Goal: Information Seeking & Learning: Learn about a topic

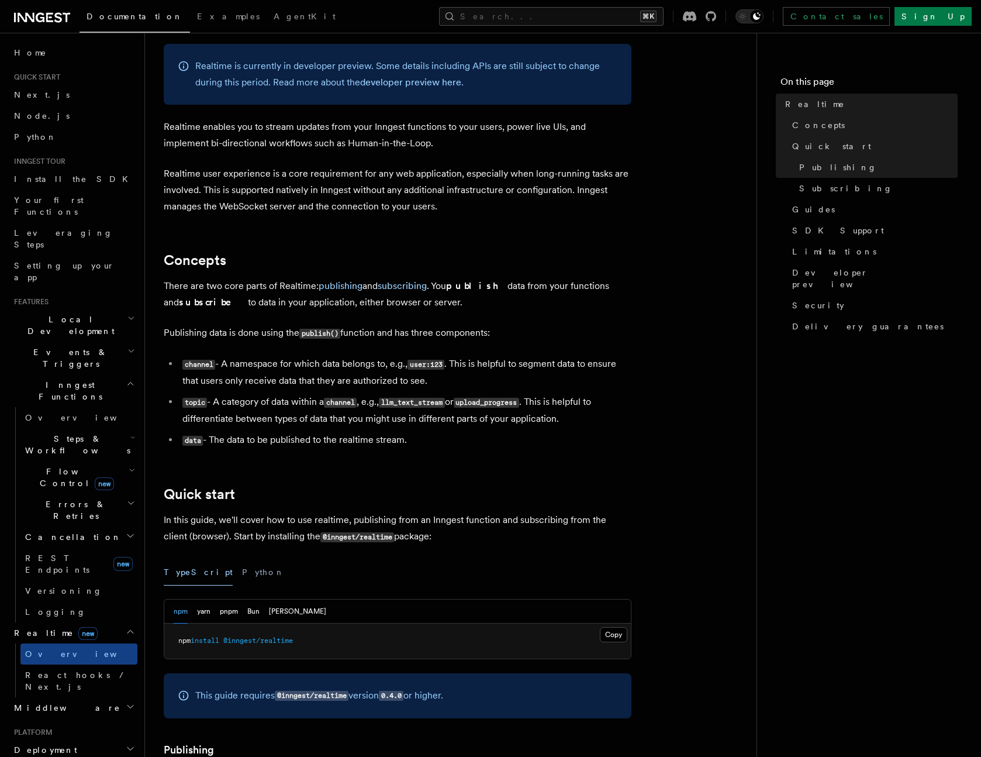
scroll to position [233, 0]
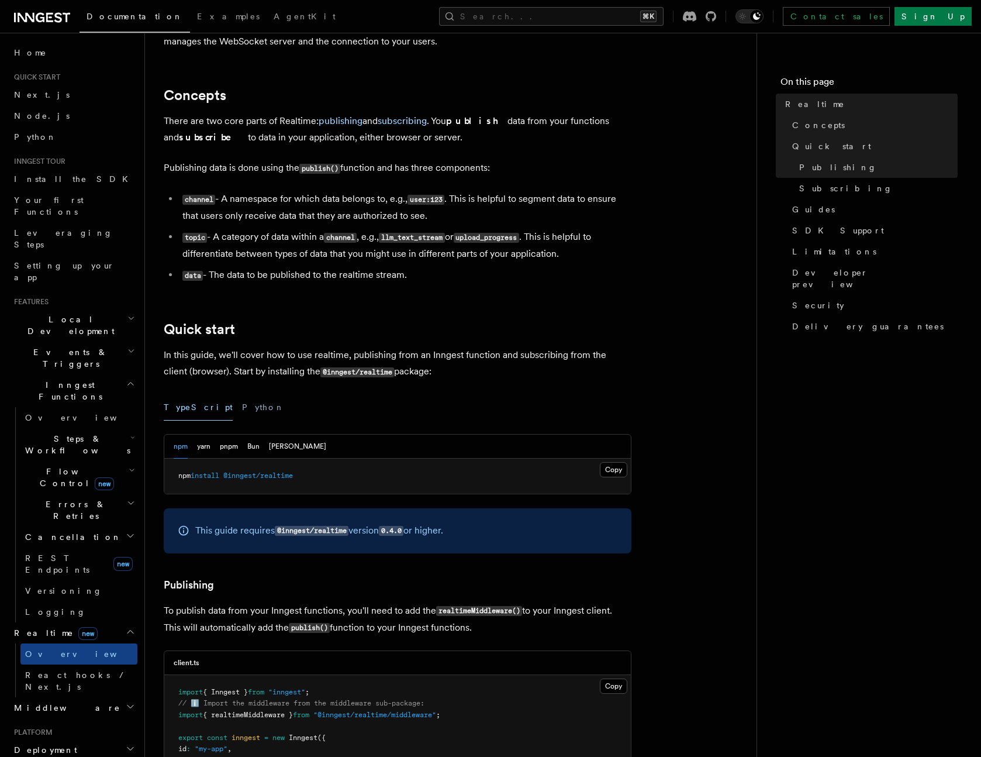
click at [240, 481] on pre "npm install @inngest/realtime" at bounding box center [397, 475] width 467 height 35
copy article "npm install @inngest/realtime"
click at [229, 450] on button "pnpm" at bounding box center [229, 446] width 18 height 24
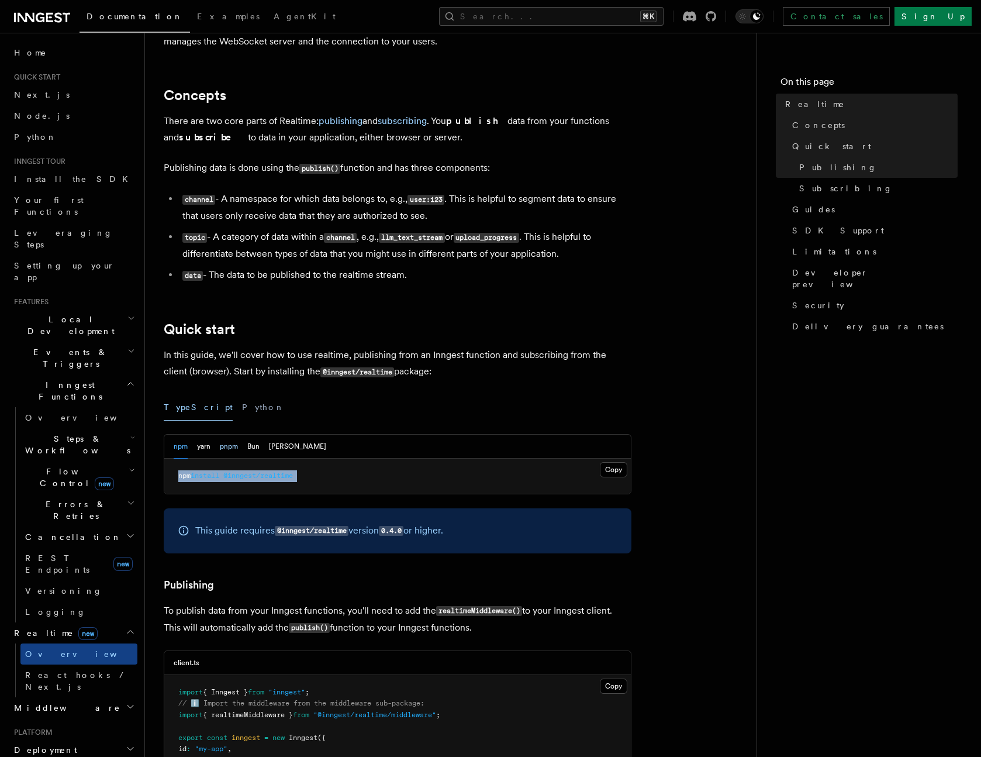
click at [229, 450] on button "pnpm" at bounding box center [229, 446] width 18 height 24
click at [225, 478] on span "@inngest/realtime" at bounding box center [246, 475] width 70 height 8
click at [605, 468] on button "Copy Copied" at bounding box center [613, 469] width 27 height 15
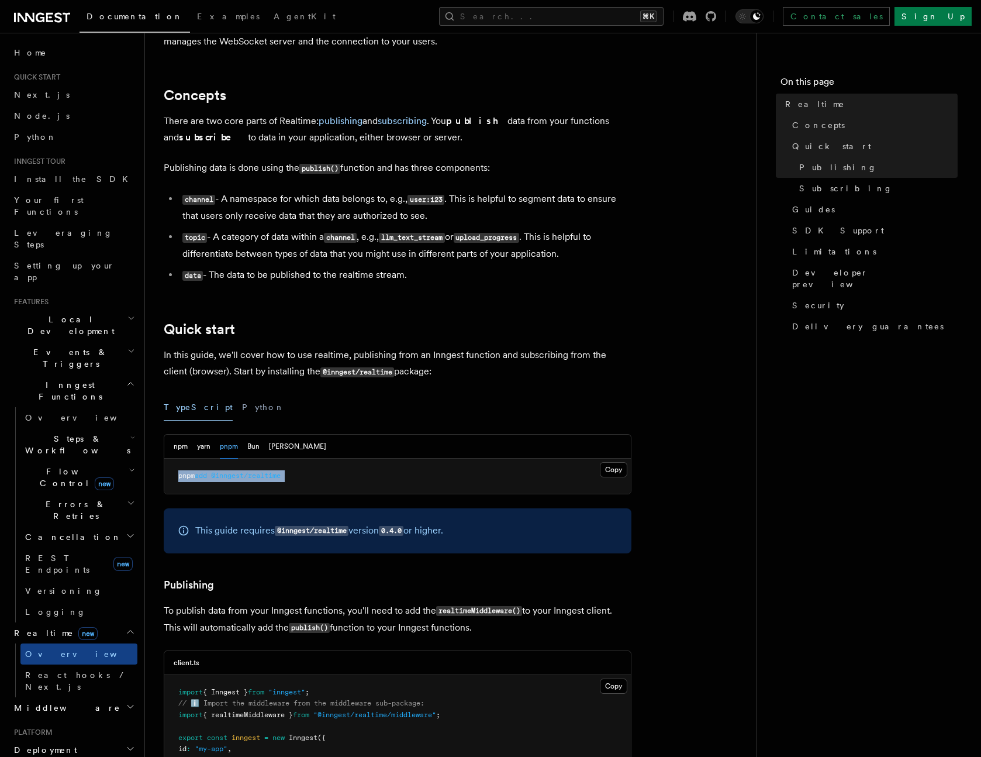
click at [246, 464] on pre "pnpm add @inngest/realtime" at bounding box center [397, 475] width 467 height 35
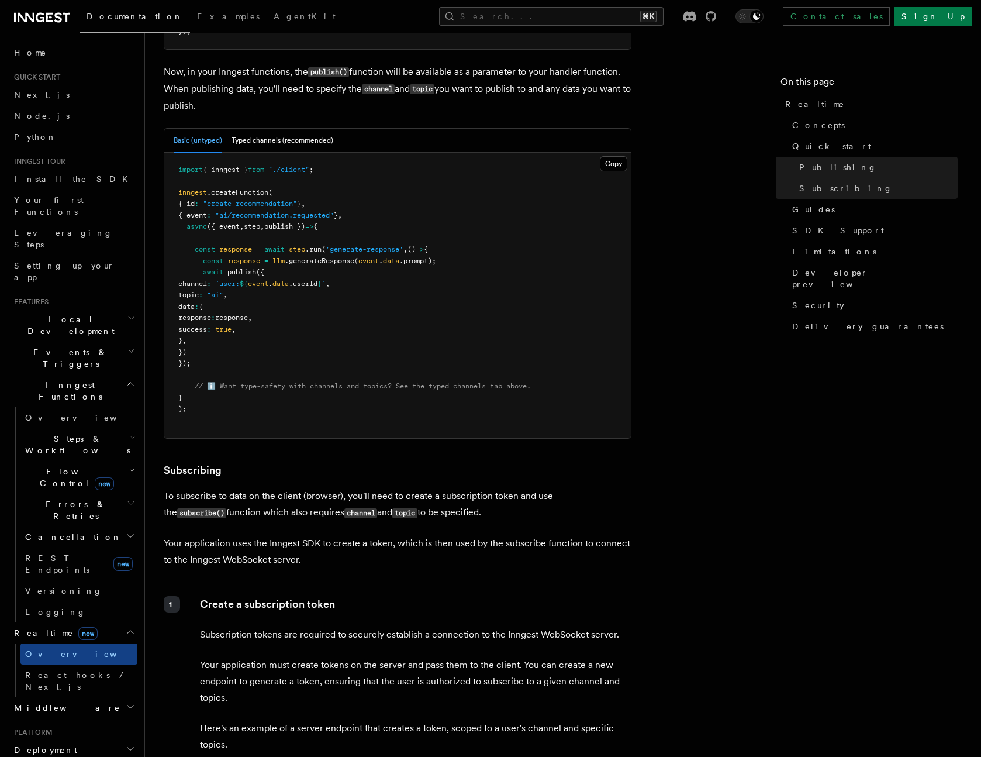
scroll to position [996, 0]
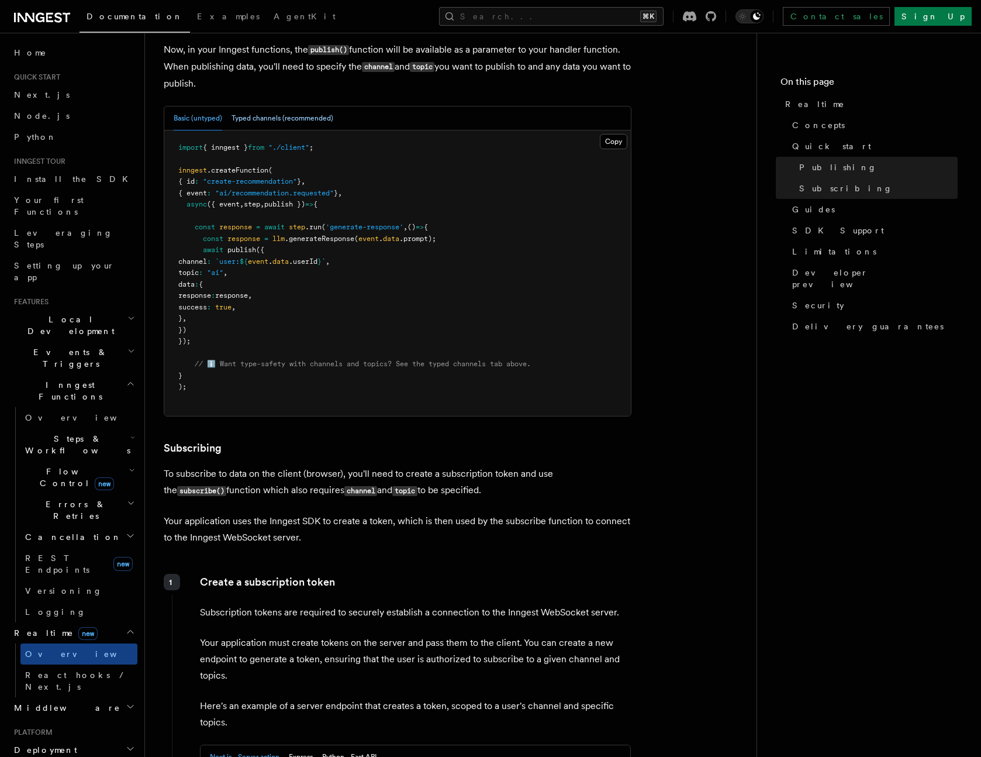
click at [306, 116] on button "Typed channels (recommended)" at bounding box center [283, 118] width 102 height 24
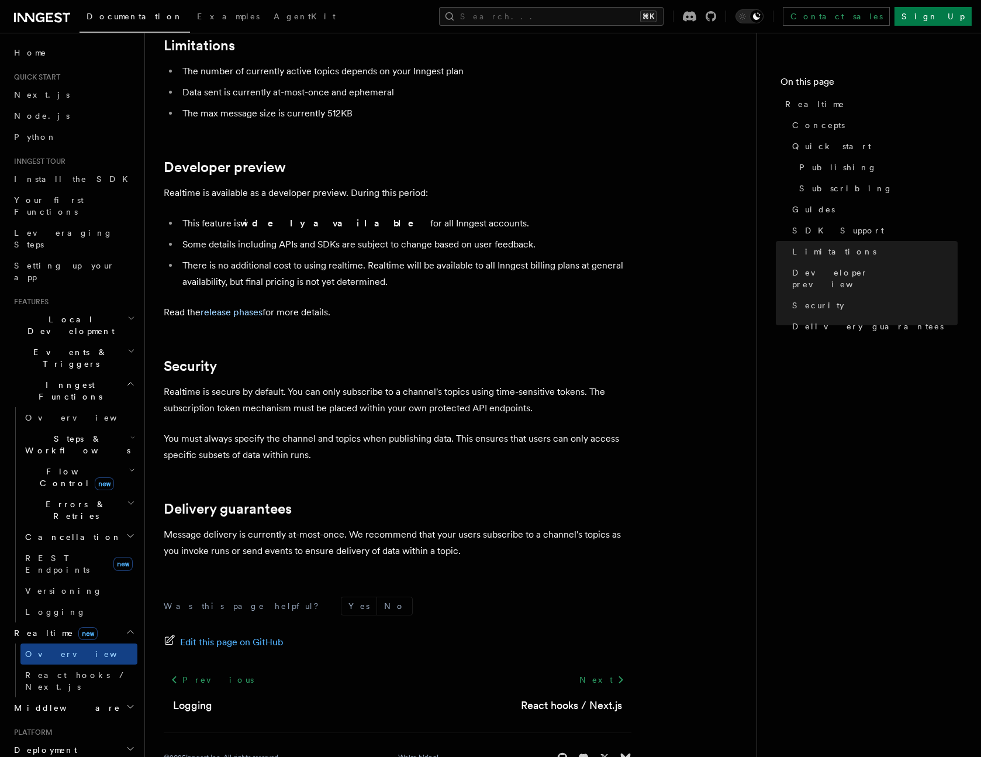
scroll to position [3209, 0]
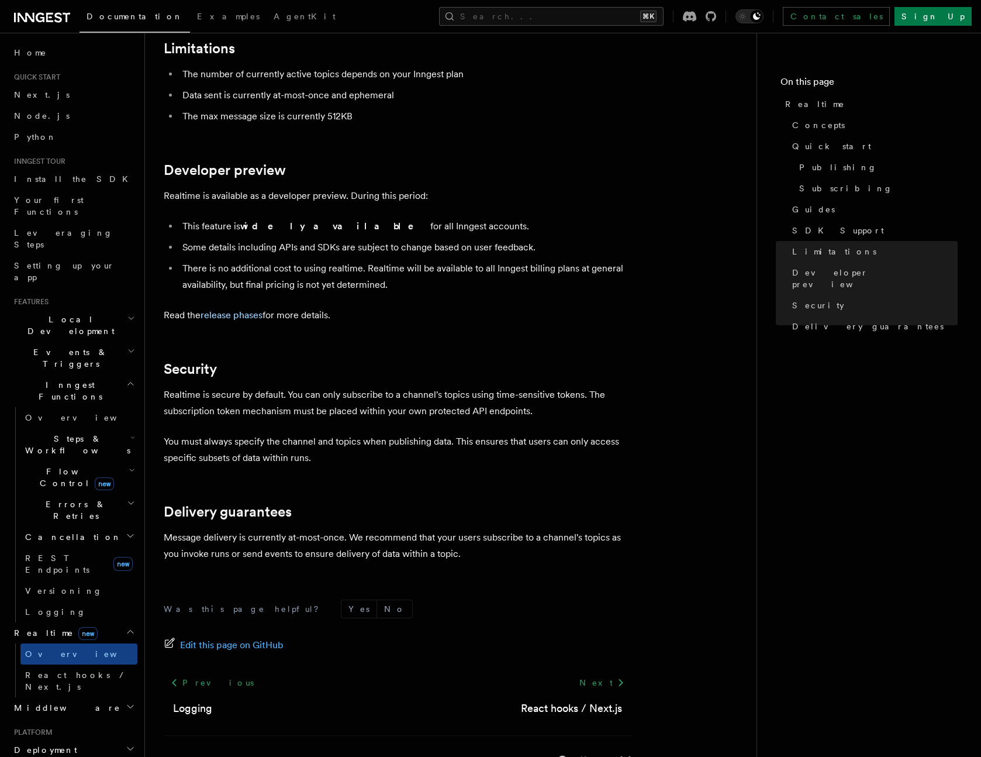
click at [273, 387] on p "Realtime is secure by default. You can only subscribe to a channel's topics usi…" at bounding box center [398, 403] width 468 height 33
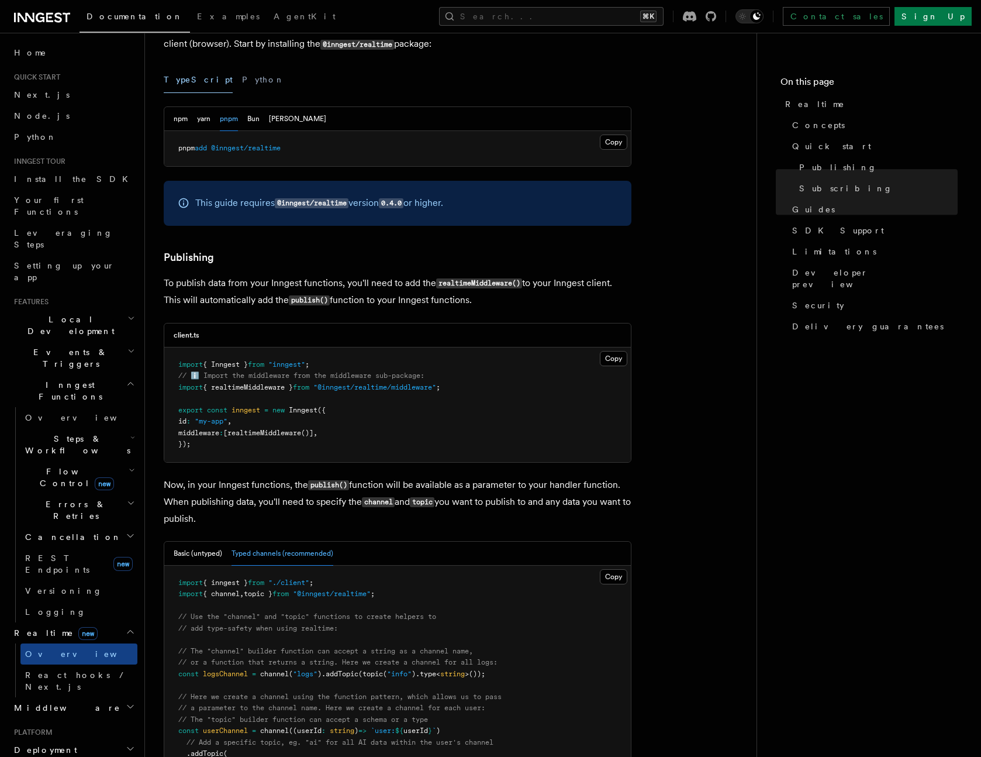
scroll to position [0, 0]
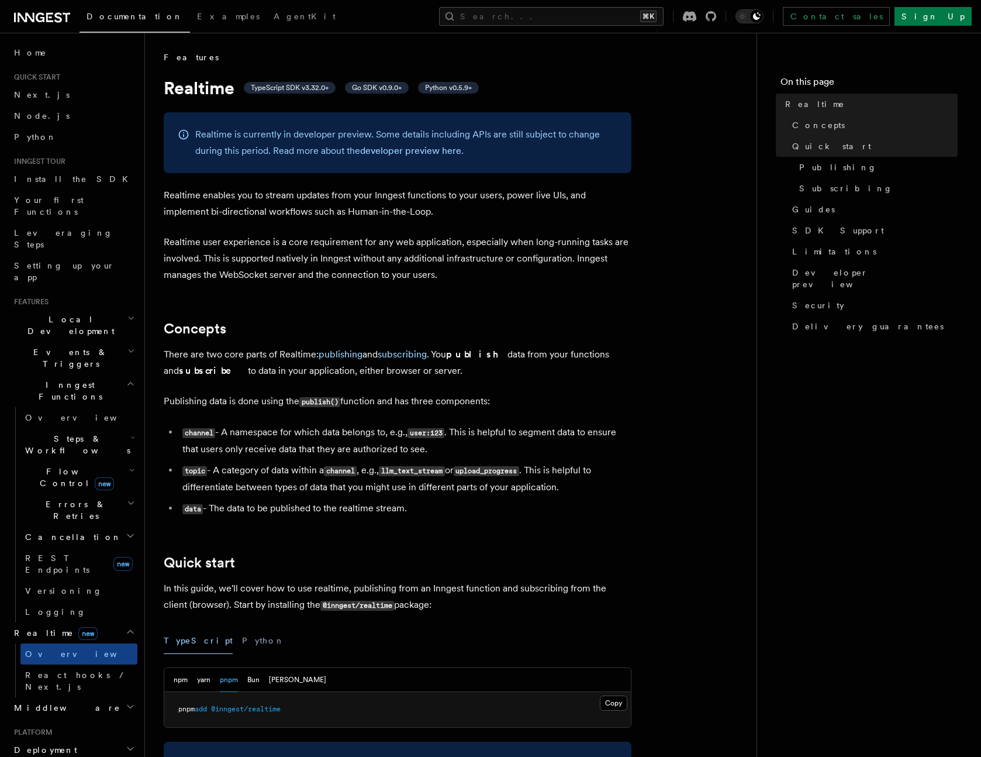
click at [291, 359] on p "There are two core parts of Realtime: publishing and subscribing . You publish …" at bounding box center [398, 362] width 468 height 33
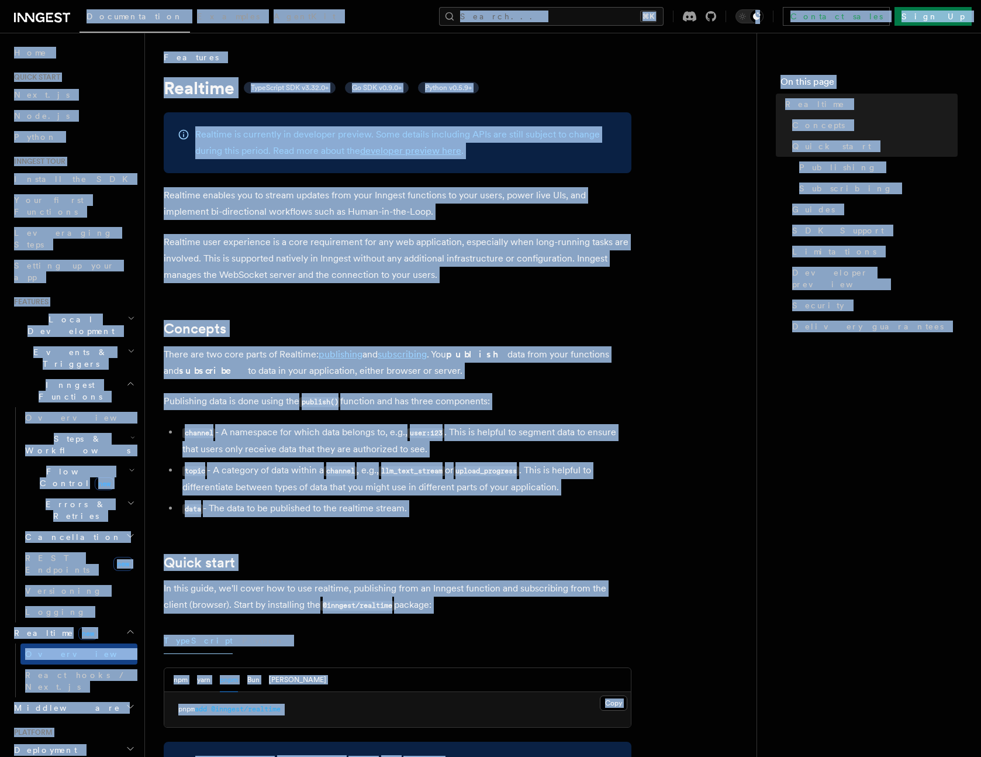
copy div "Loremipsumdol Sitametc AdipiSci Elitse... ⌘D Eiusmod tempo Inci Ut Labore... Et…"
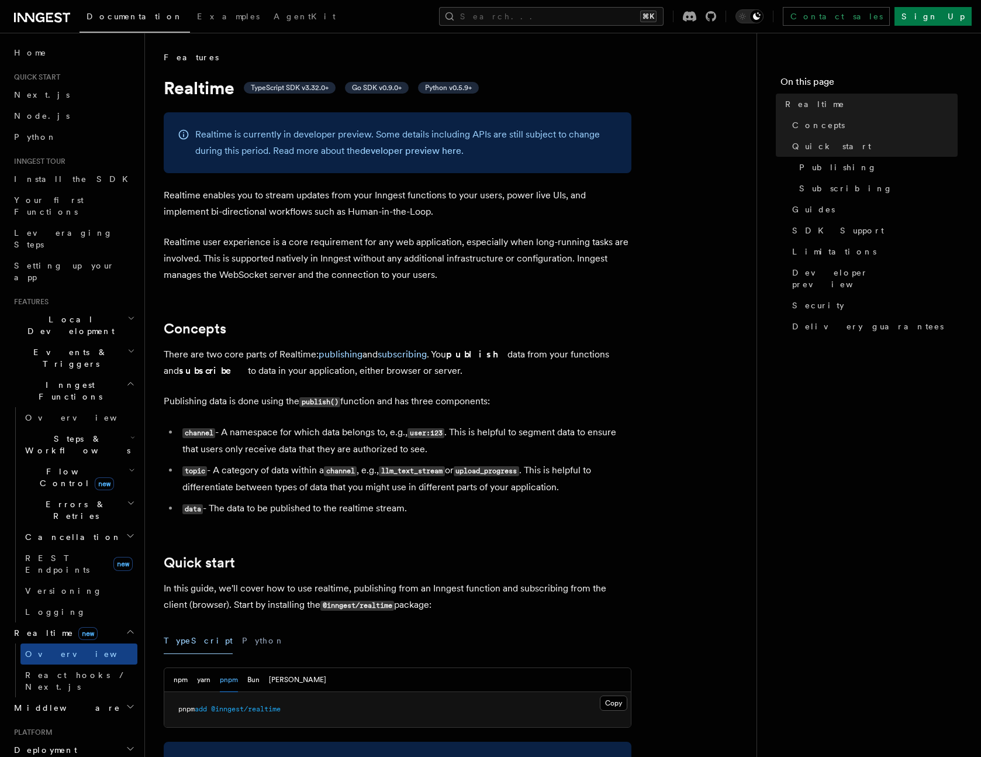
click at [182, 57] on span "Features" at bounding box center [191, 57] width 55 height 12
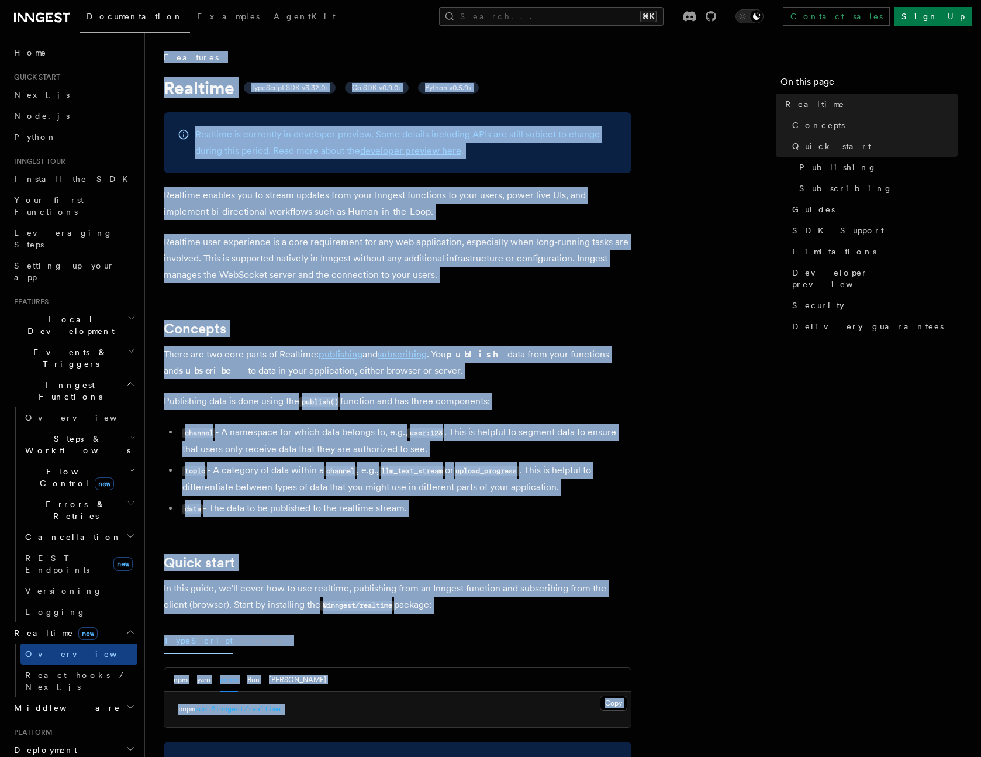
drag, startPoint x: 182, startPoint y: 57, endPoint x: 171, endPoint y: 721, distance: 664.4
copy article "Features Realtime TypeScript SDK v3.32.0+ Go SDK v0.9.0+ Python v0.5.9+ Realtim…"
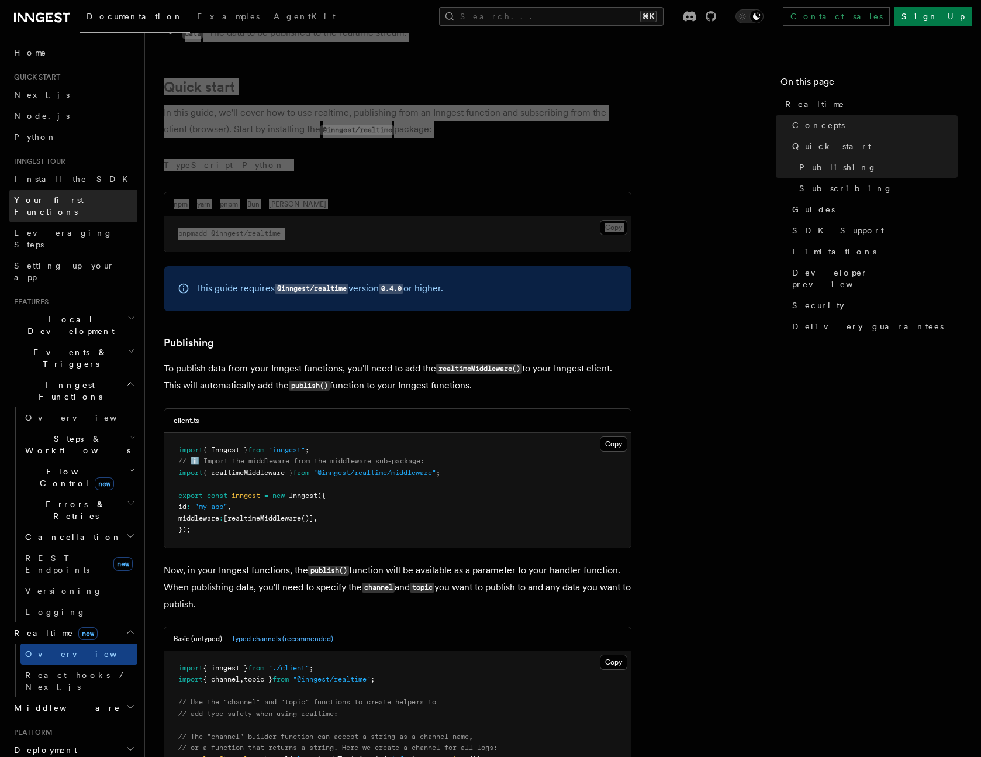
scroll to position [477, 0]
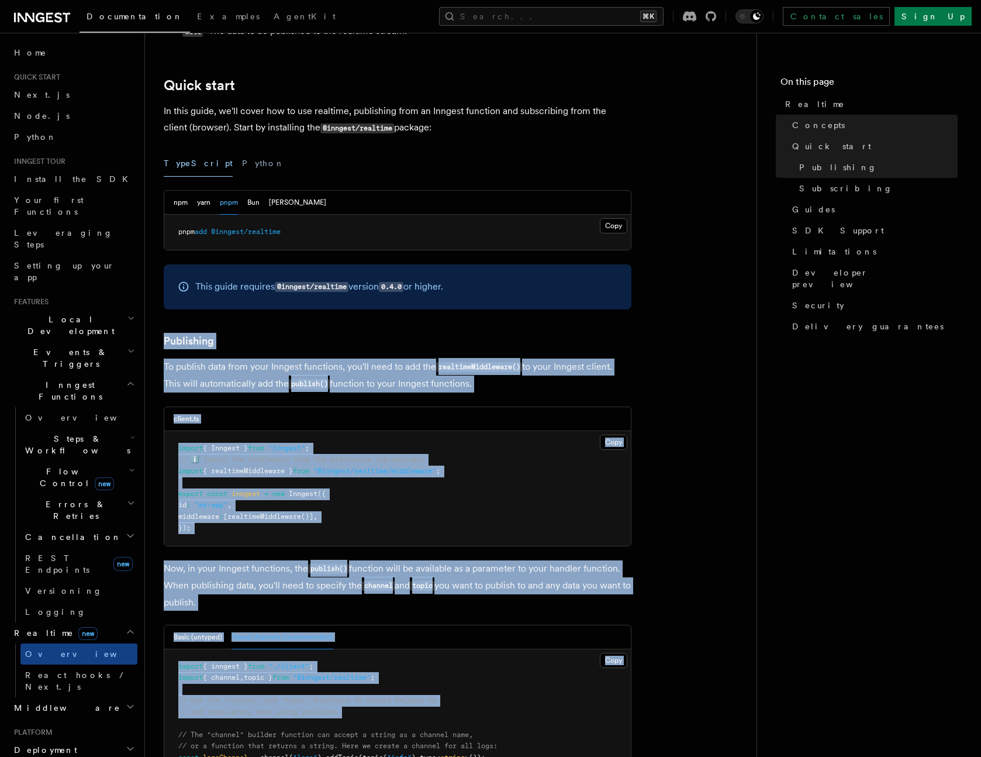
drag, startPoint x: 167, startPoint y: 331, endPoint x: 340, endPoint y: 721, distance: 426.7
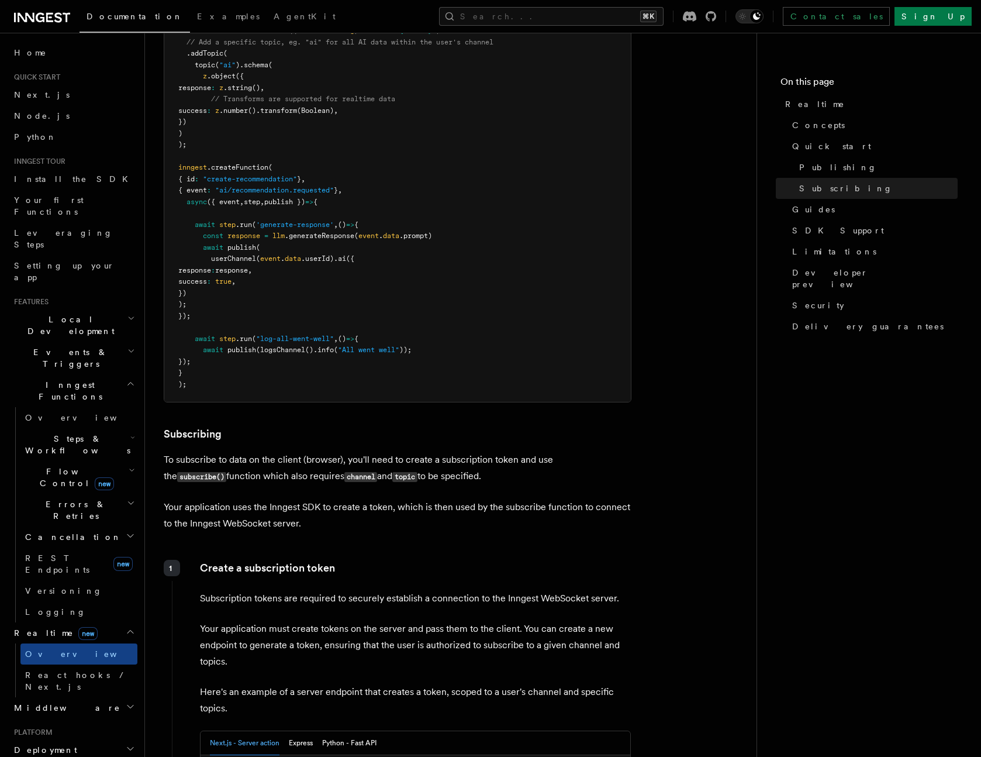
drag, startPoint x: 487, startPoint y: 502, endPoint x: 490, endPoint y: 491, distance: 11.7
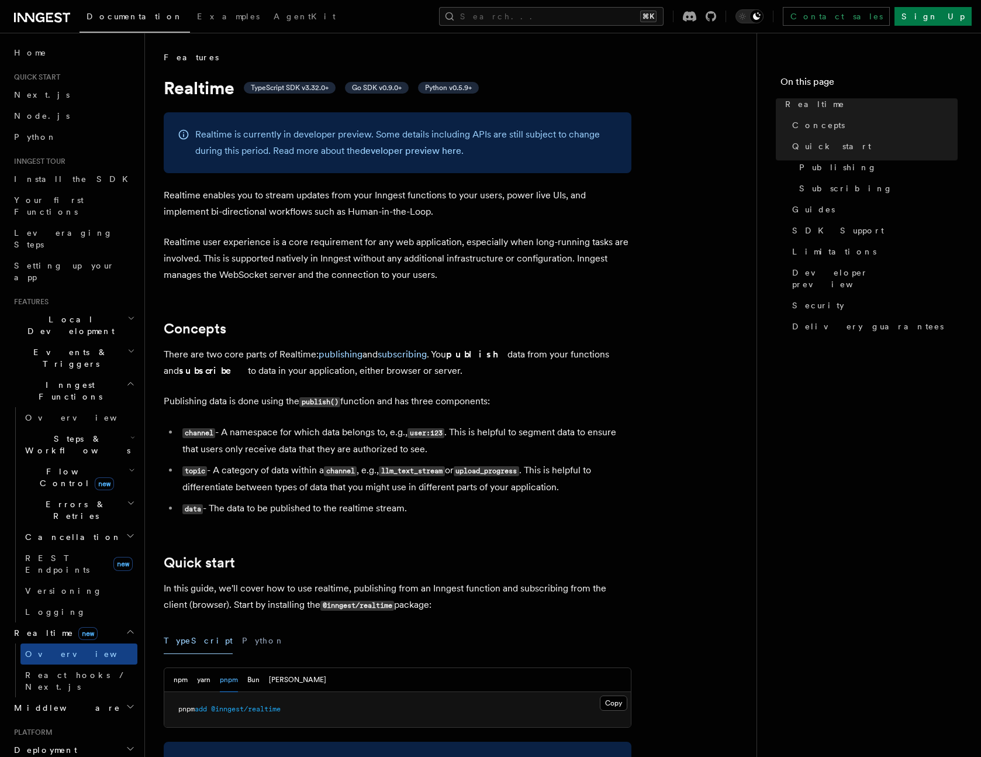
scroll to position [51, 0]
